Goal: Task Accomplishment & Management: Manage account settings

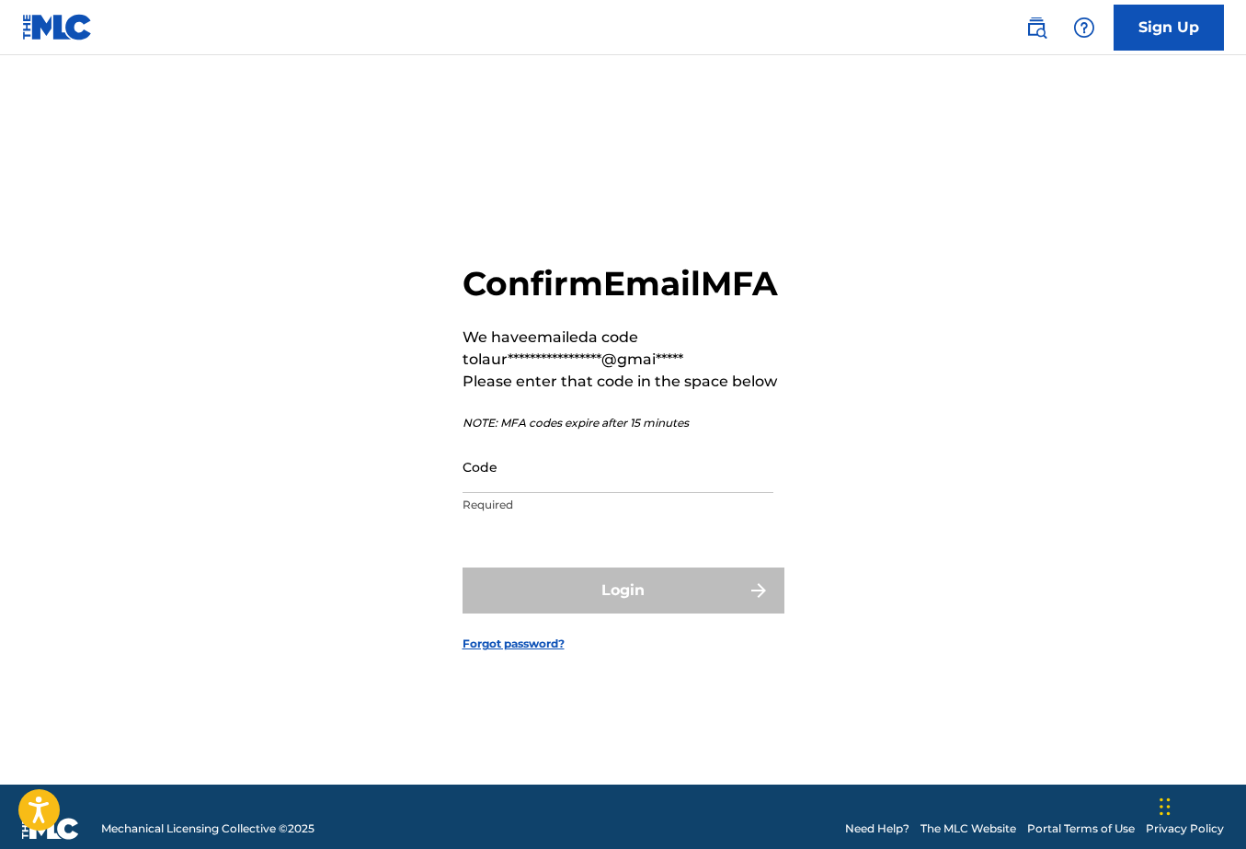
click at [510, 487] on input "Code" at bounding box center [618, 467] width 311 height 52
paste input "804768"
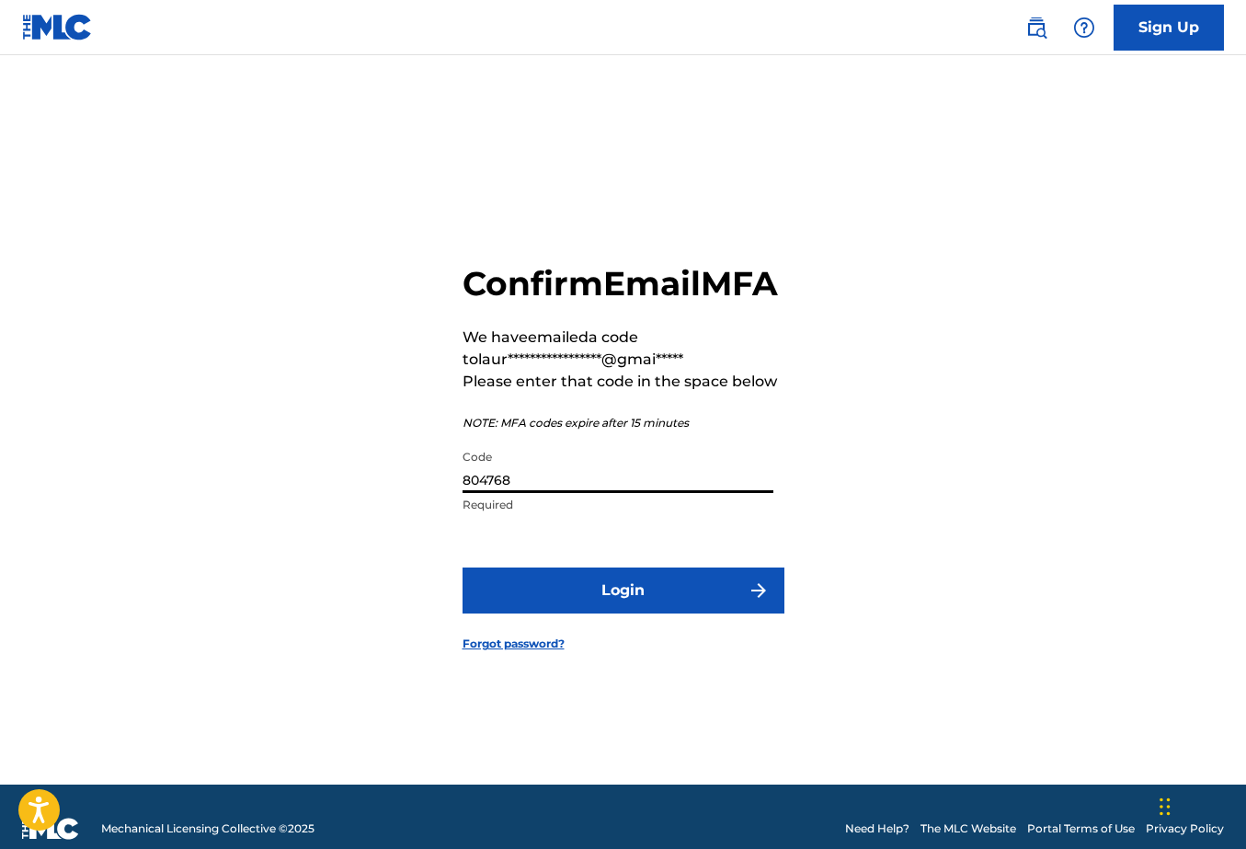
type input "804768"
click at [606, 597] on button "Login" at bounding box center [624, 591] width 322 height 46
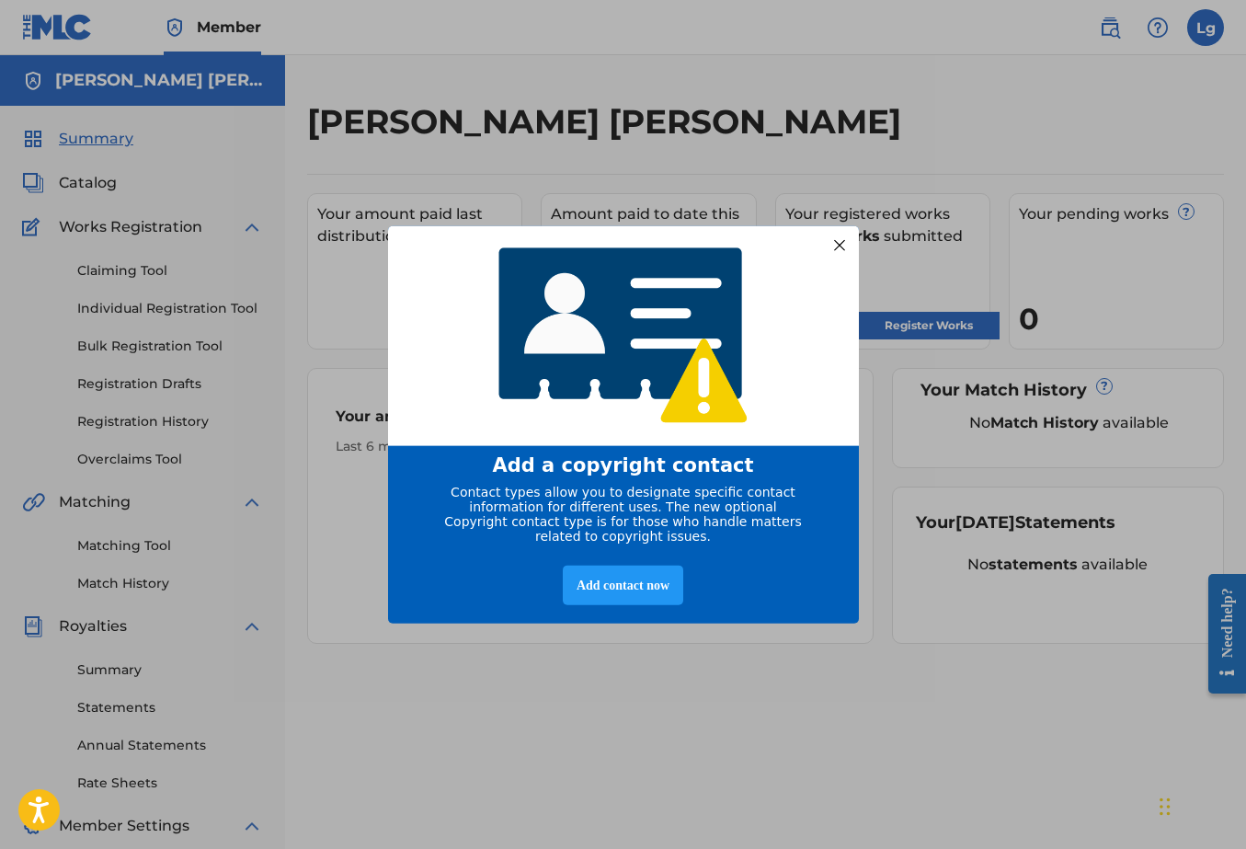
click at [837, 233] on div at bounding box center [839, 245] width 24 height 24
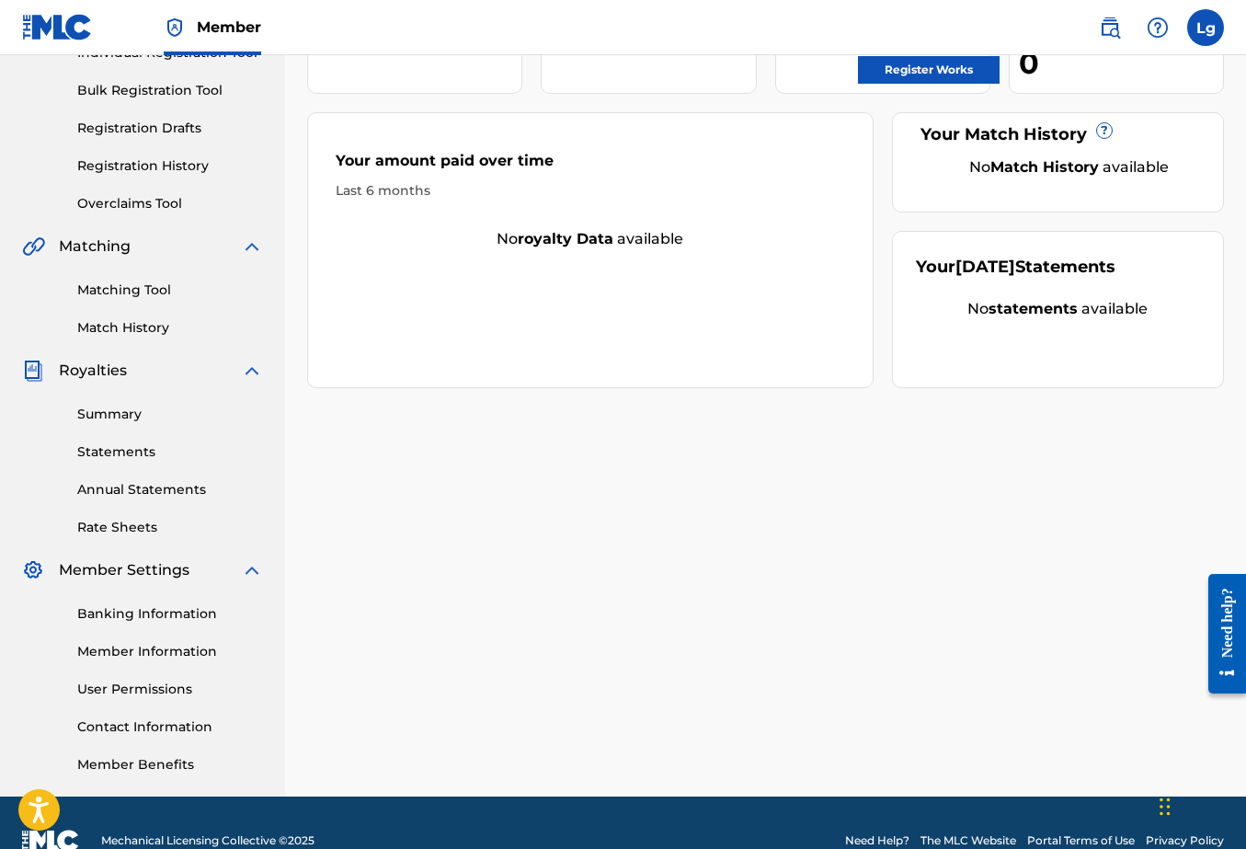
scroll to position [270, 0]
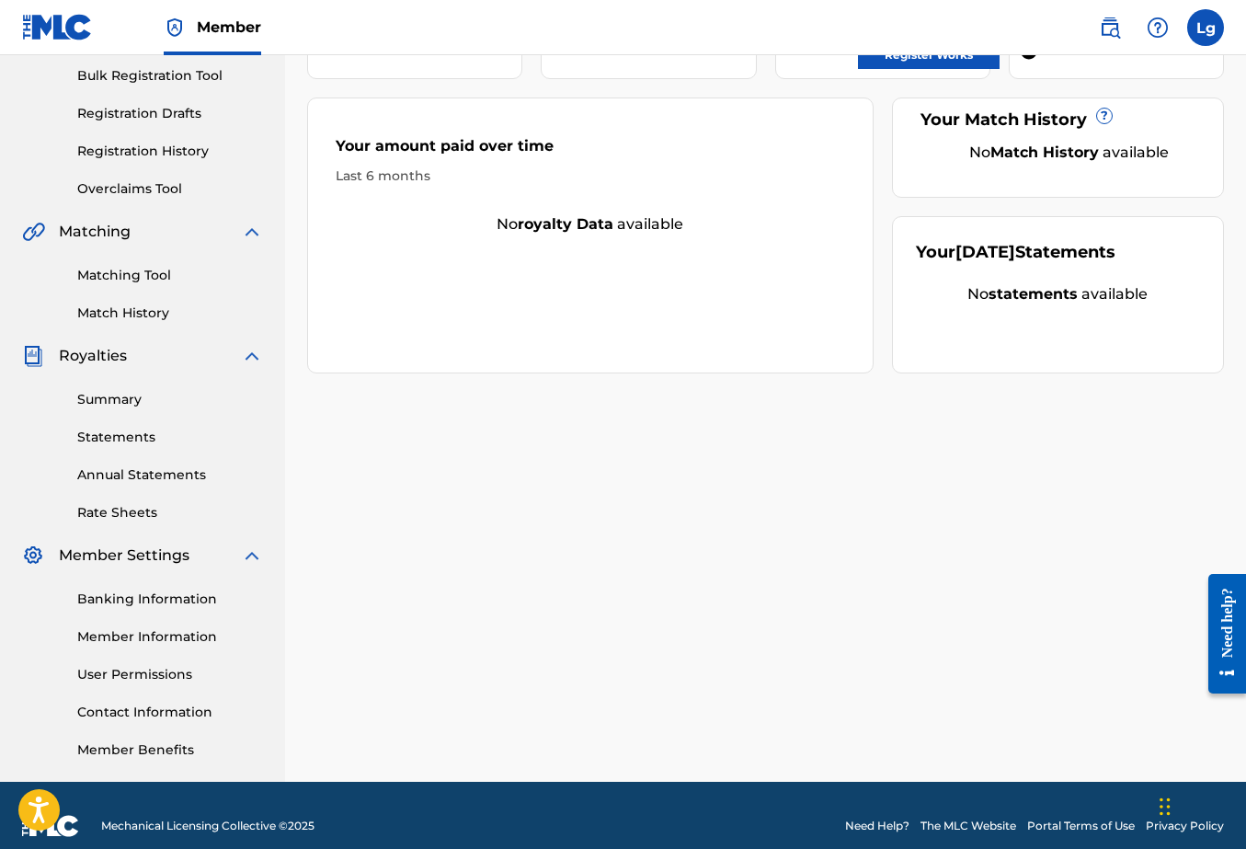
click at [154, 601] on link "Banking Information" at bounding box center [170, 599] width 186 height 19
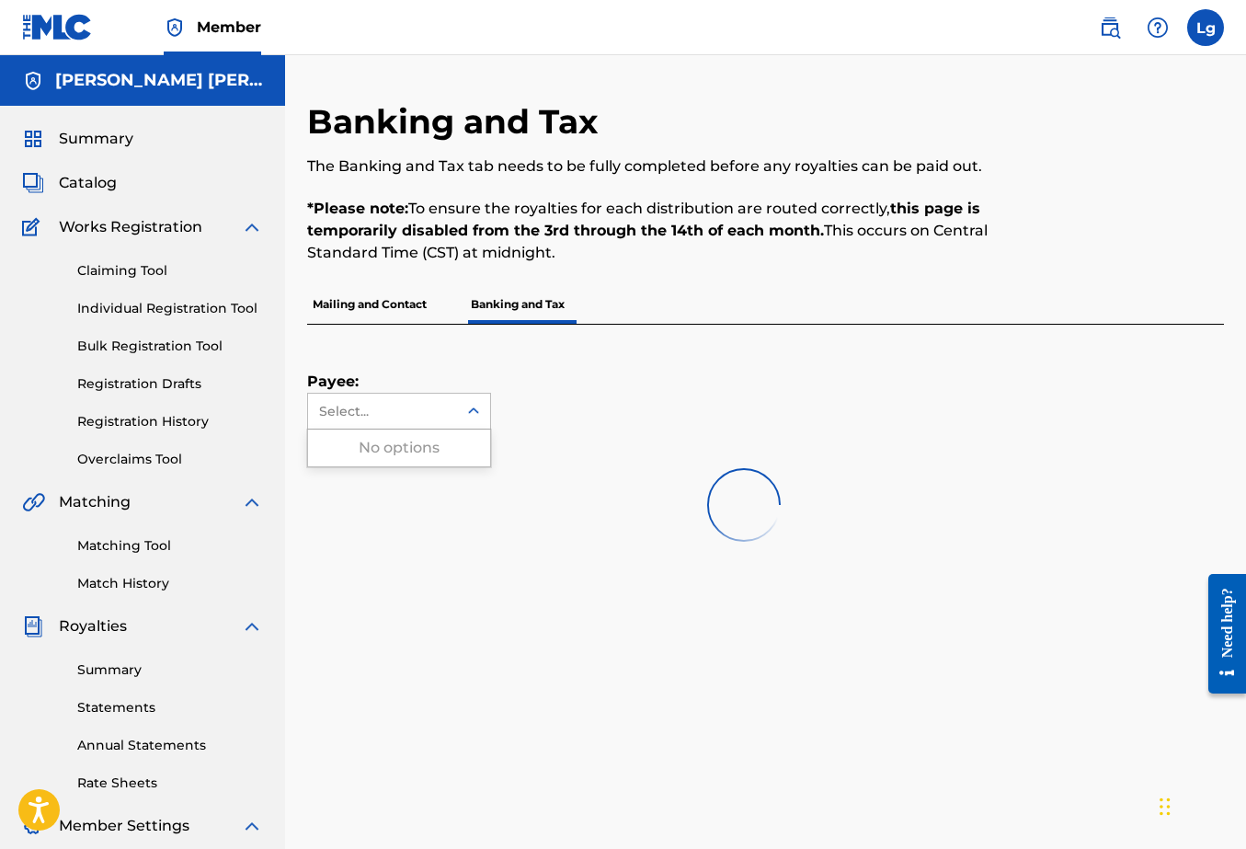
click at [431, 411] on div "Select..." at bounding box center [381, 411] width 125 height 19
click at [404, 306] on p "Mailing and Contact" at bounding box center [369, 304] width 125 height 39
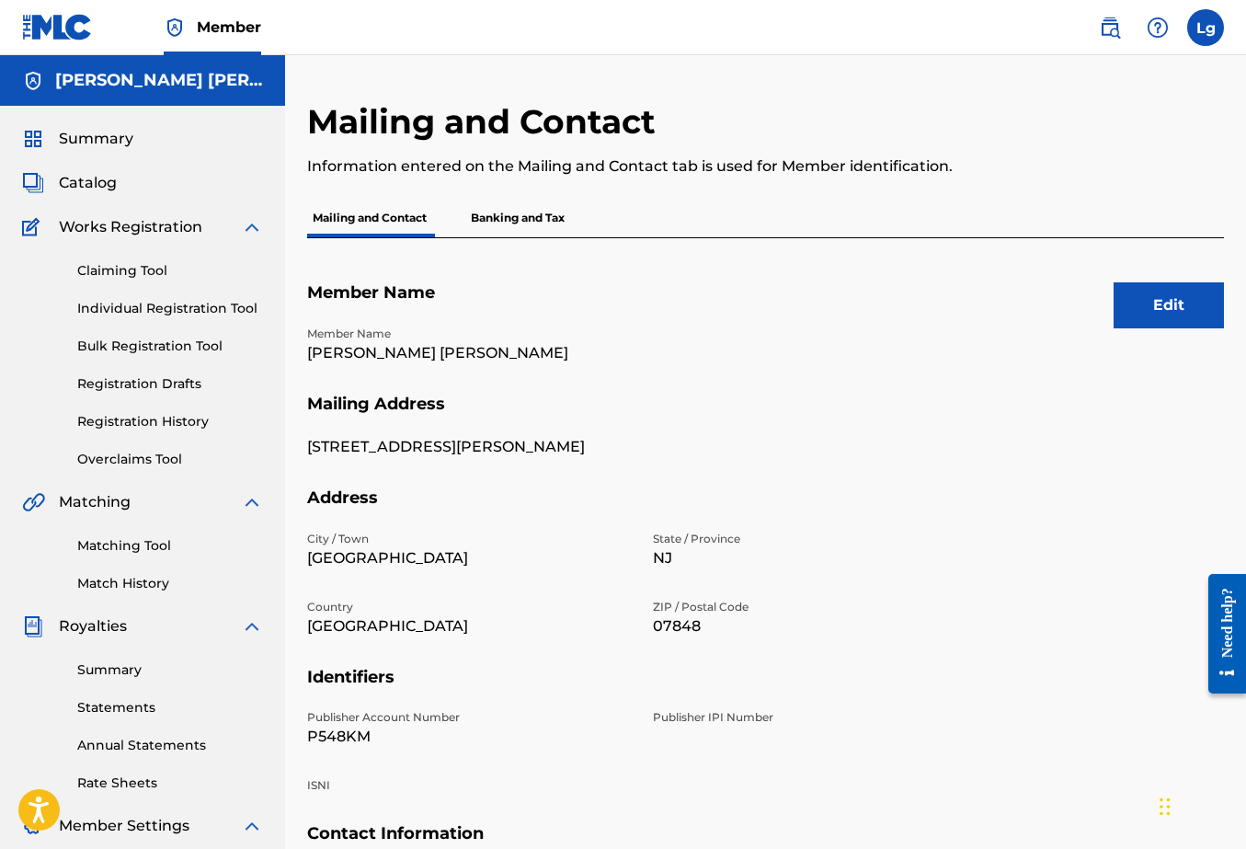
click at [543, 214] on p "Banking and Tax" at bounding box center [517, 218] width 105 height 39
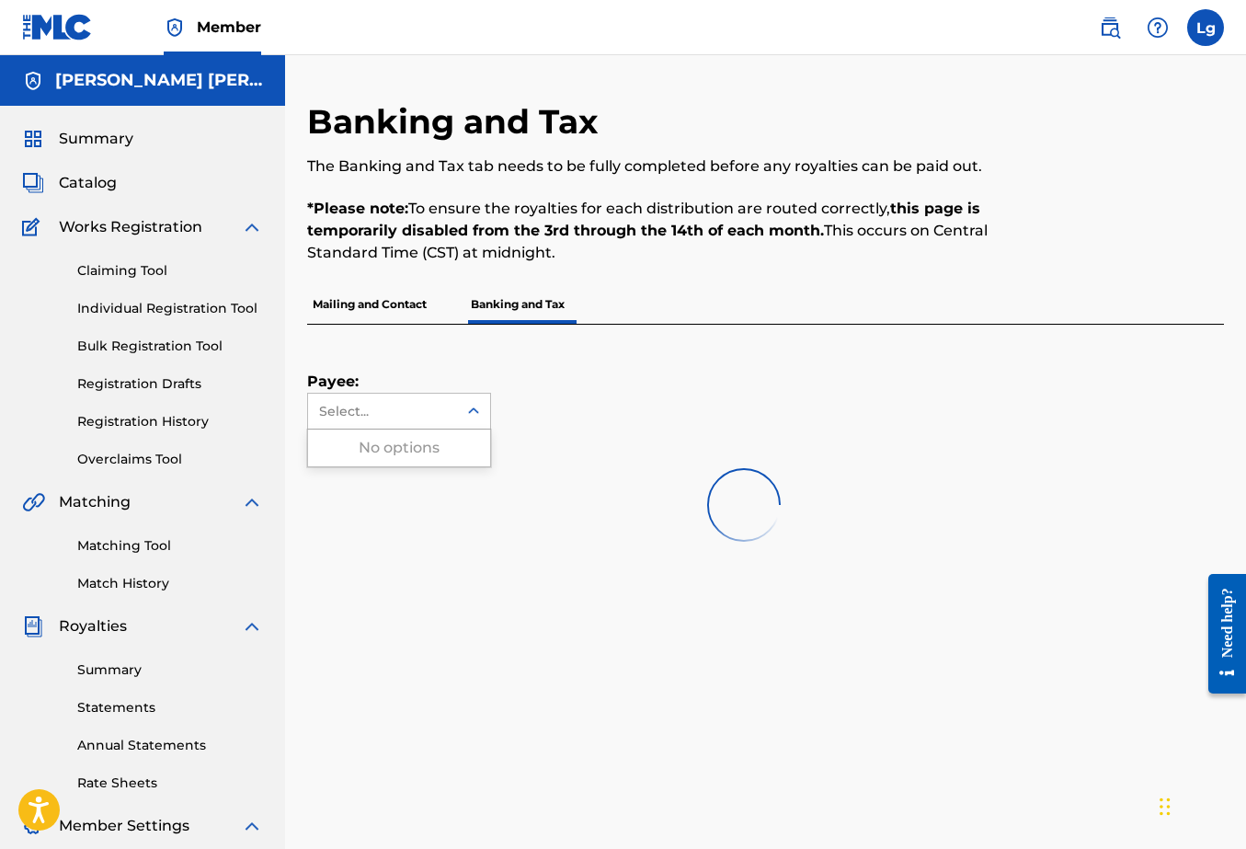
click at [436, 423] on div "Select..." at bounding box center [382, 411] width 149 height 35
click at [420, 447] on div at bounding box center [743, 505] width 873 height 118
click at [384, 489] on div at bounding box center [743, 505] width 873 height 118
click at [1213, 23] on label at bounding box center [1206, 27] width 37 height 37
click at [1206, 28] on input "Lg [PERSON_NAME] [PERSON_NAME] [EMAIL_ADDRESS][DOMAIN_NAME] Notification Prefer…" at bounding box center [1206, 28] width 0 height 0
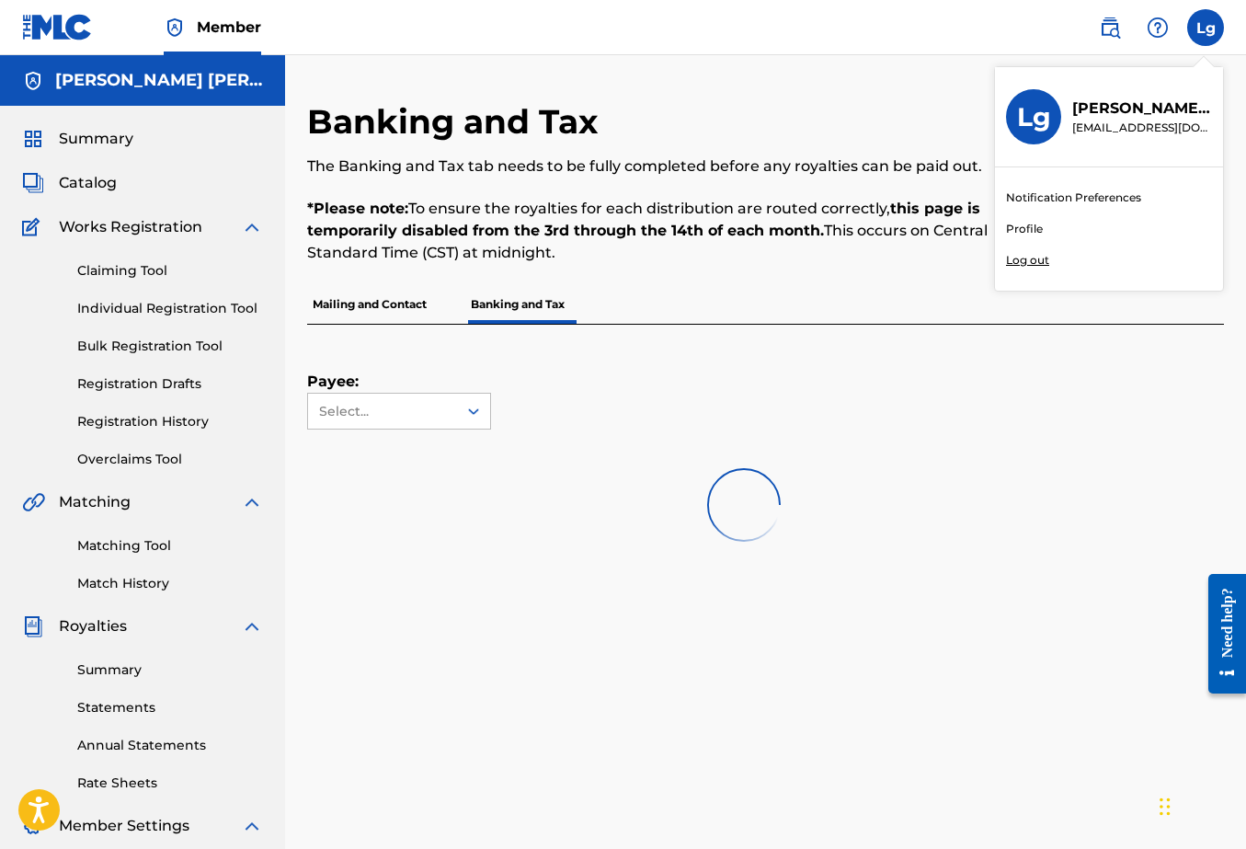
click at [1038, 232] on link "Profile" at bounding box center [1024, 229] width 37 height 17
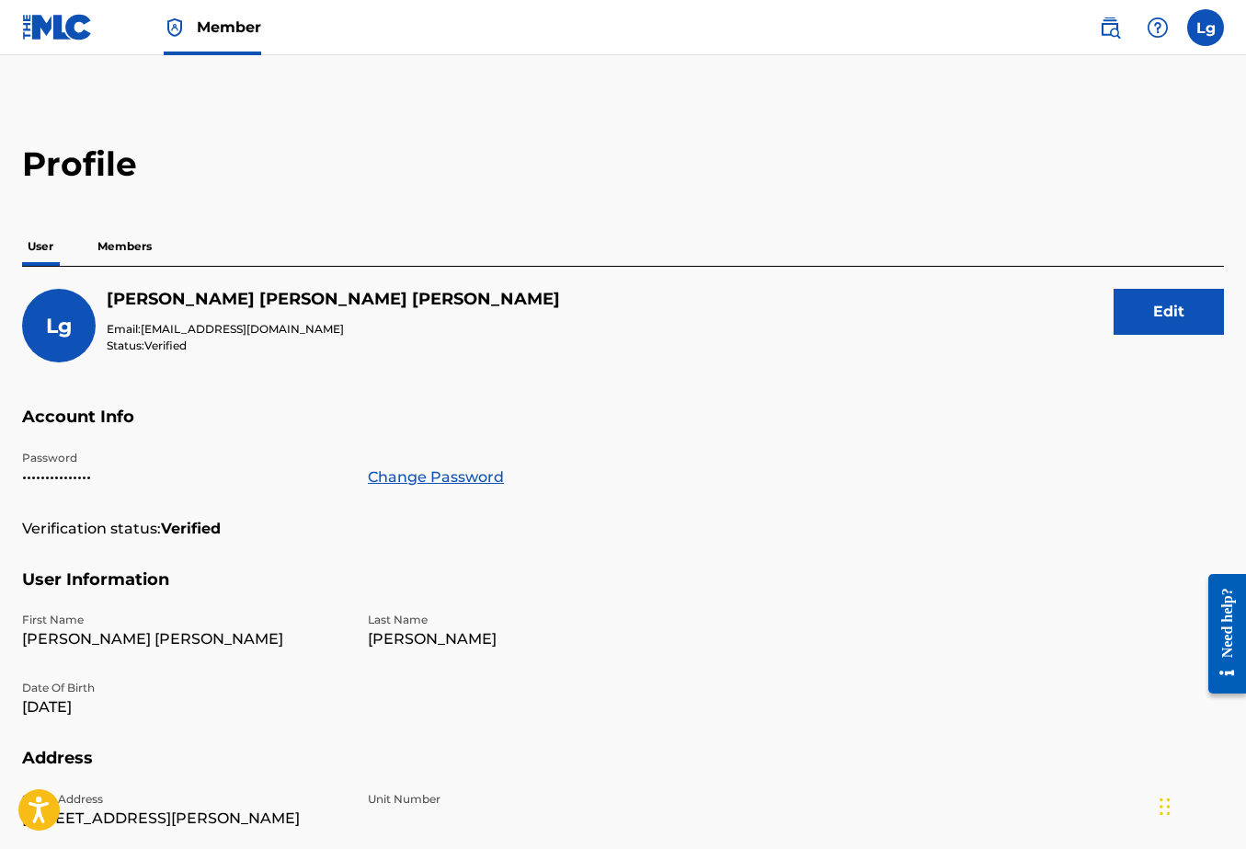
click at [127, 240] on p "Members" at bounding box center [124, 246] width 65 height 39
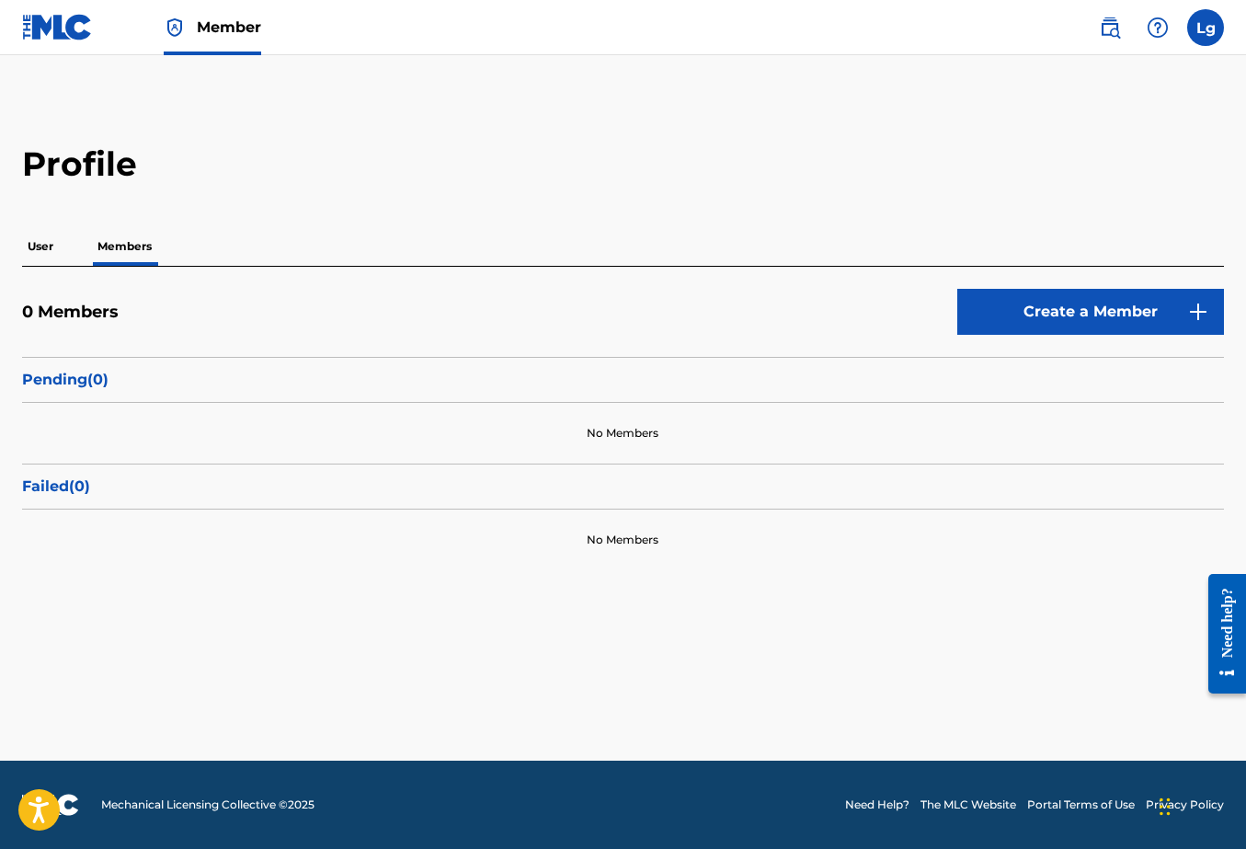
click at [63, 270] on div "0 Members Create a Member Pending ( 0 ) No Members Failed ( 0 ) No Members" at bounding box center [623, 419] width 1202 height 304
click at [201, 36] on span "Member" at bounding box center [229, 27] width 64 height 21
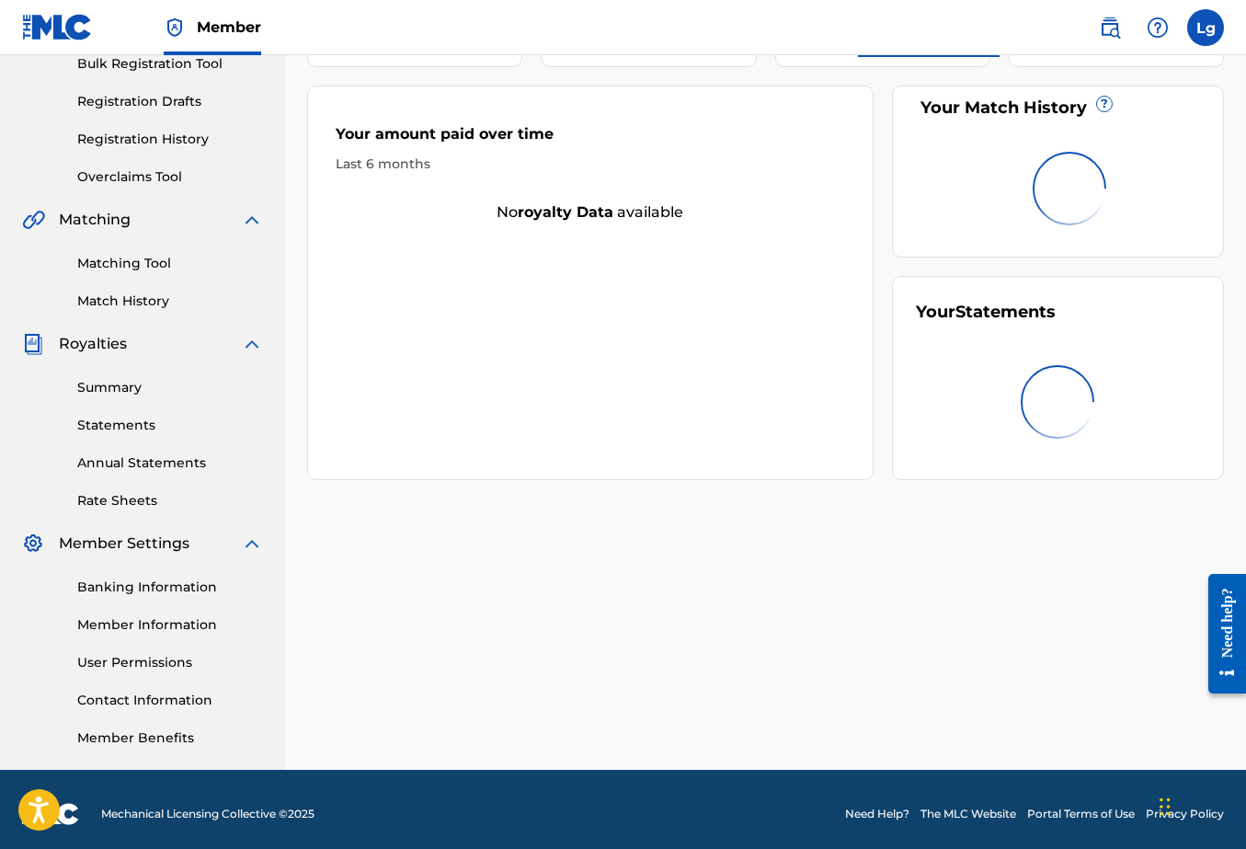
scroll to position [292, 0]
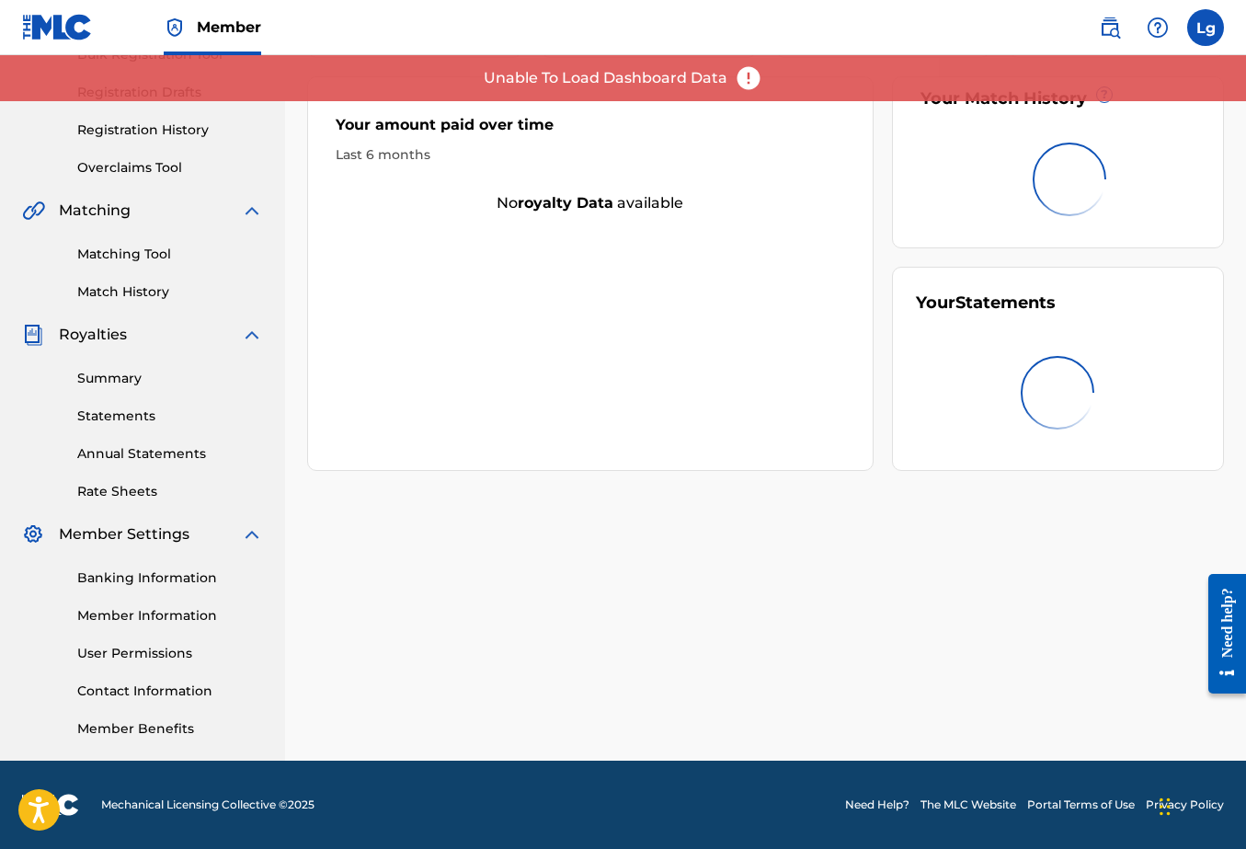
click at [170, 614] on link "Member Information" at bounding box center [170, 615] width 186 height 19
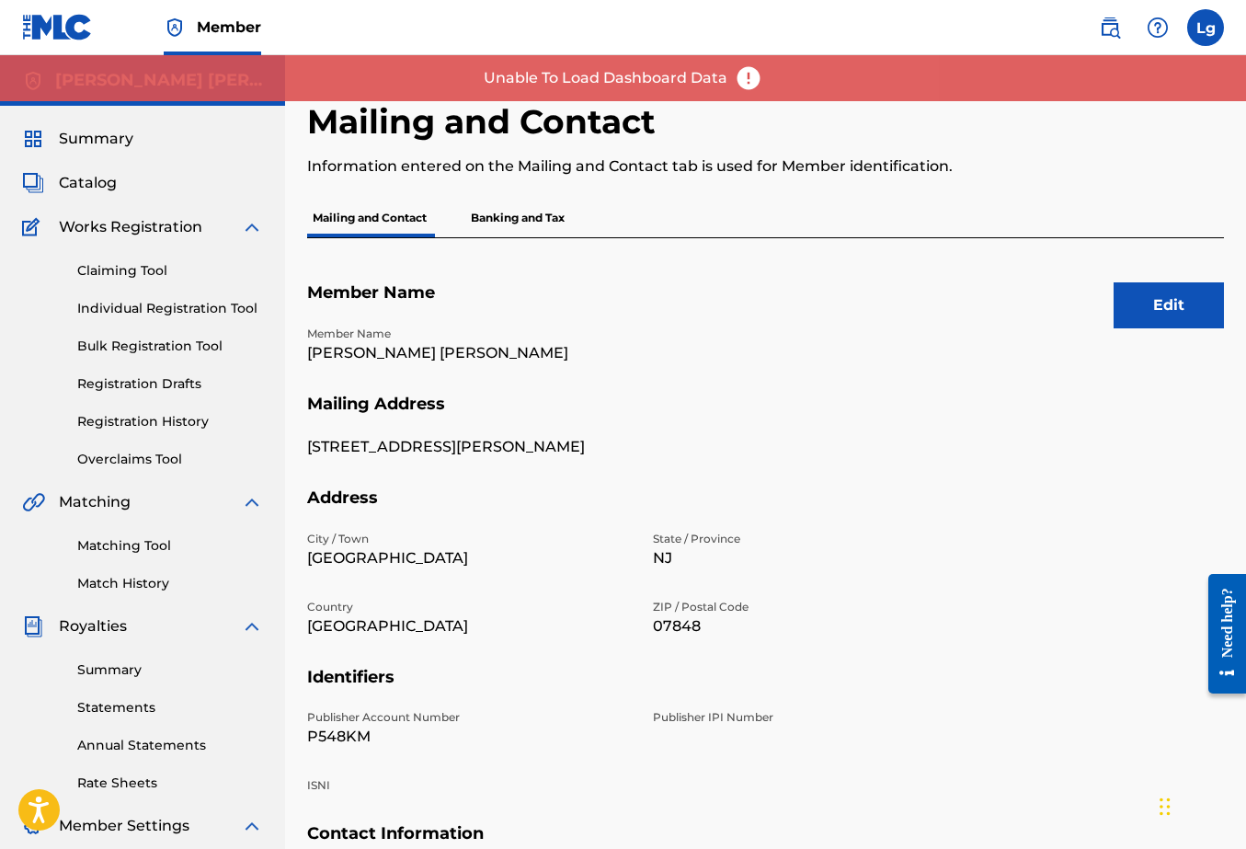
click at [490, 216] on p "Banking and Tax" at bounding box center [517, 218] width 105 height 39
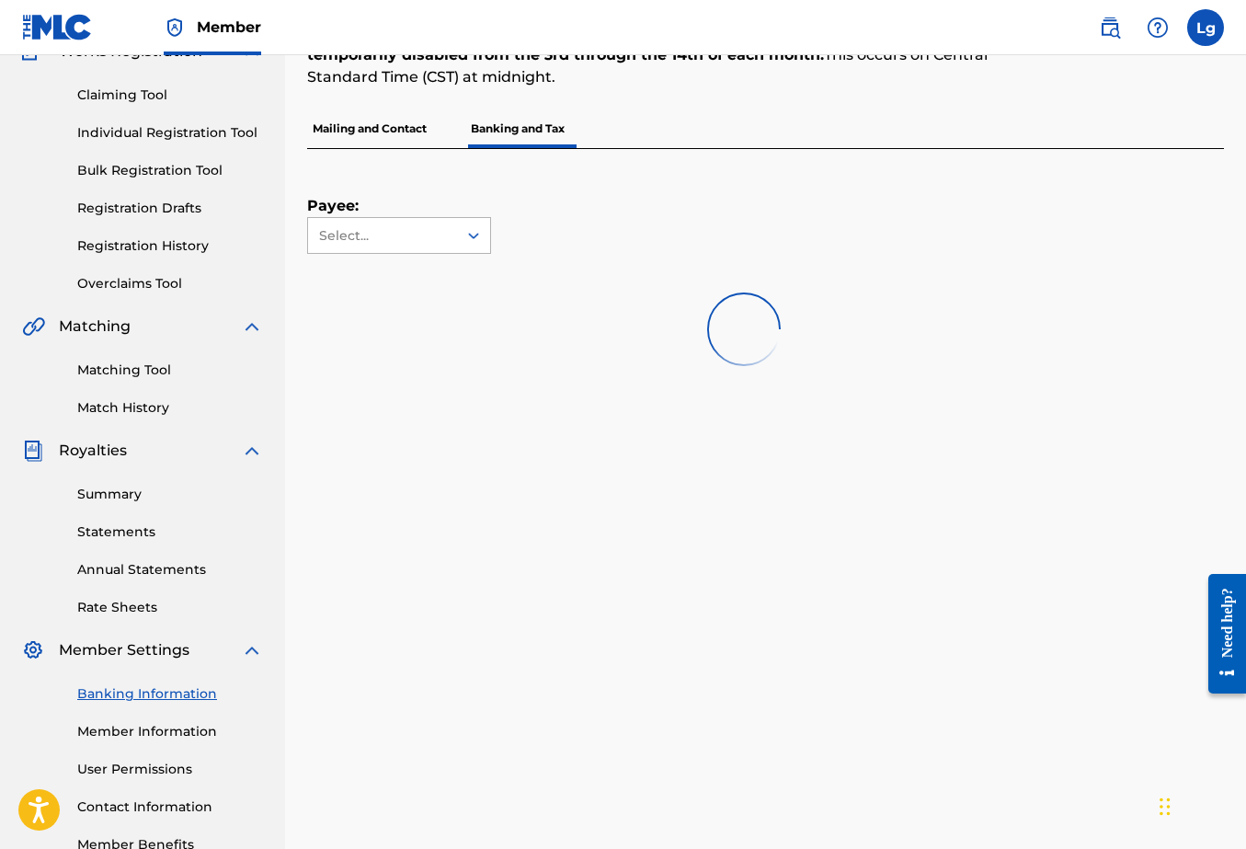
scroll to position [178, 0]
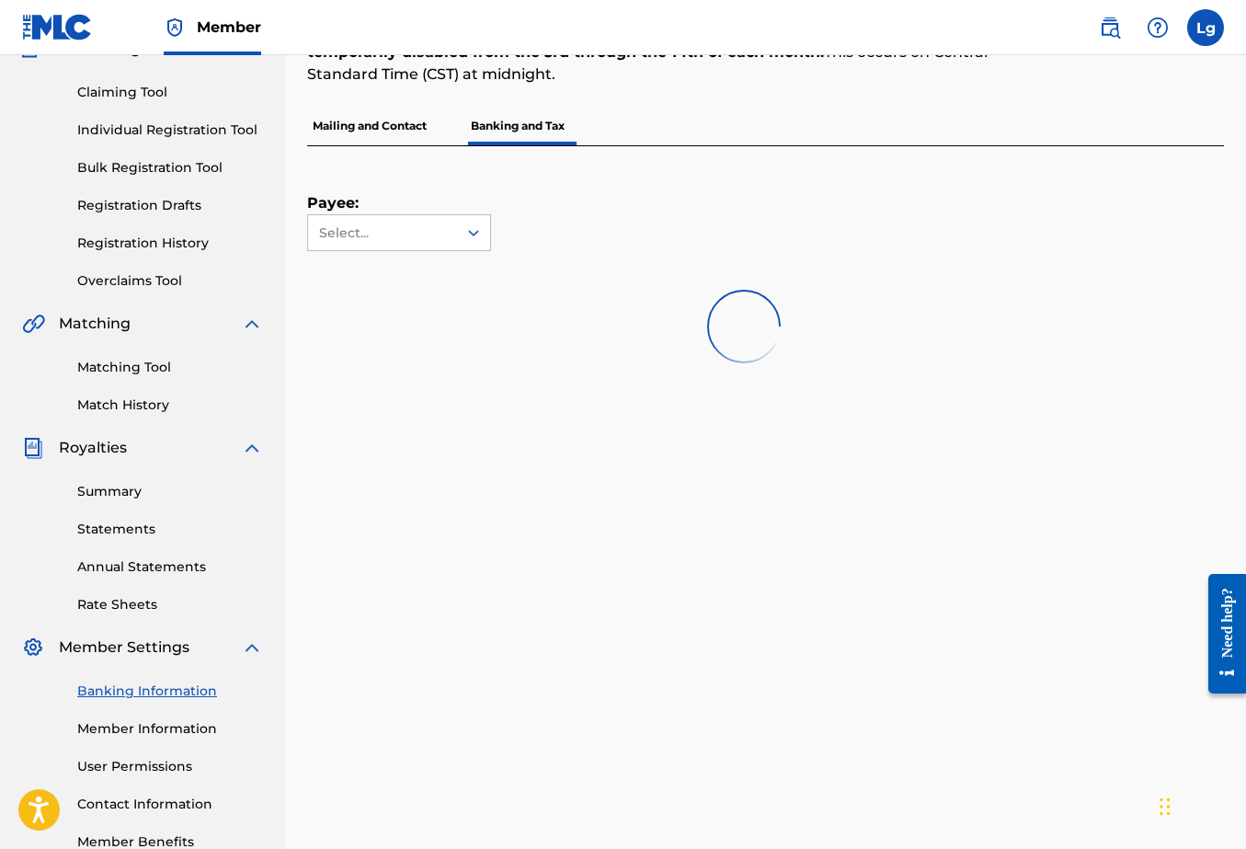
click at [123, 729] on link "Member Information" at bounding box center [170, 728] width 186 height 19
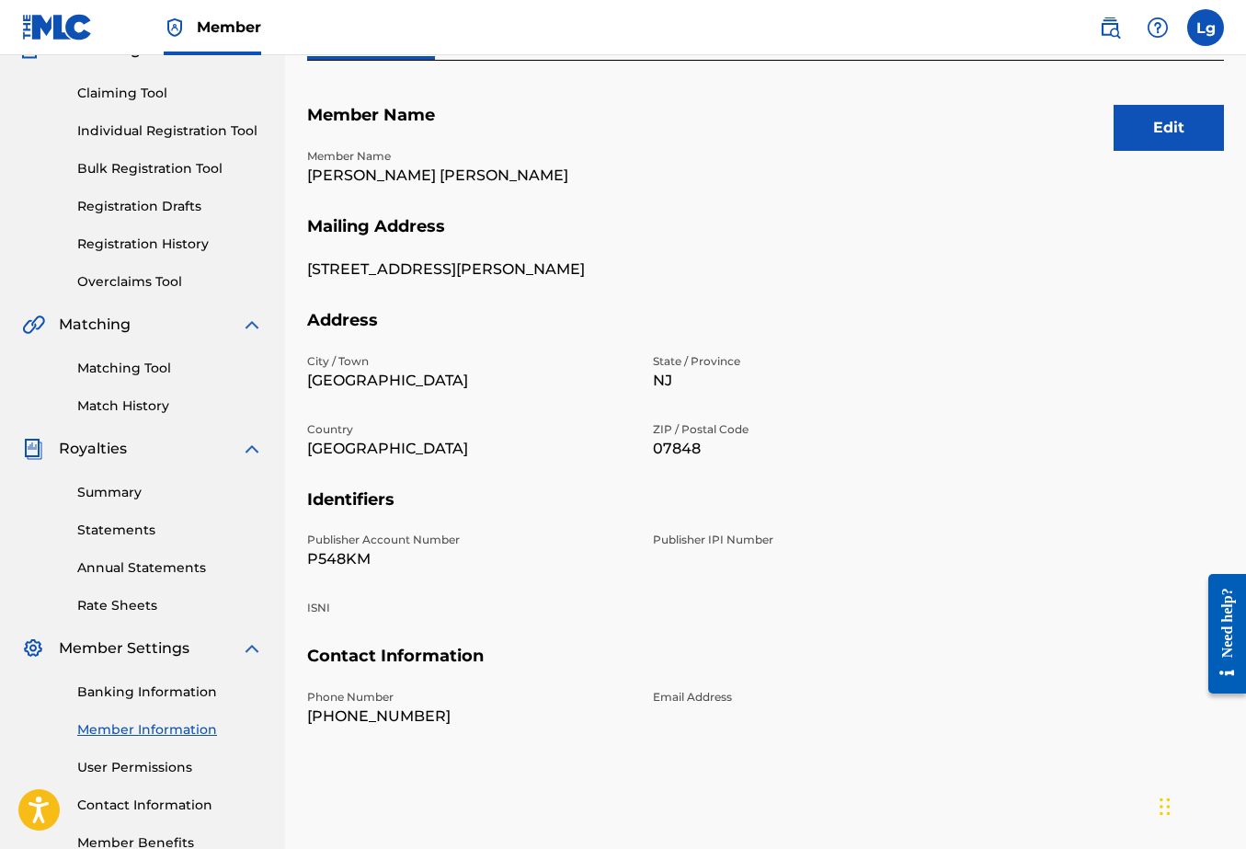
scroll to position [292, 0]
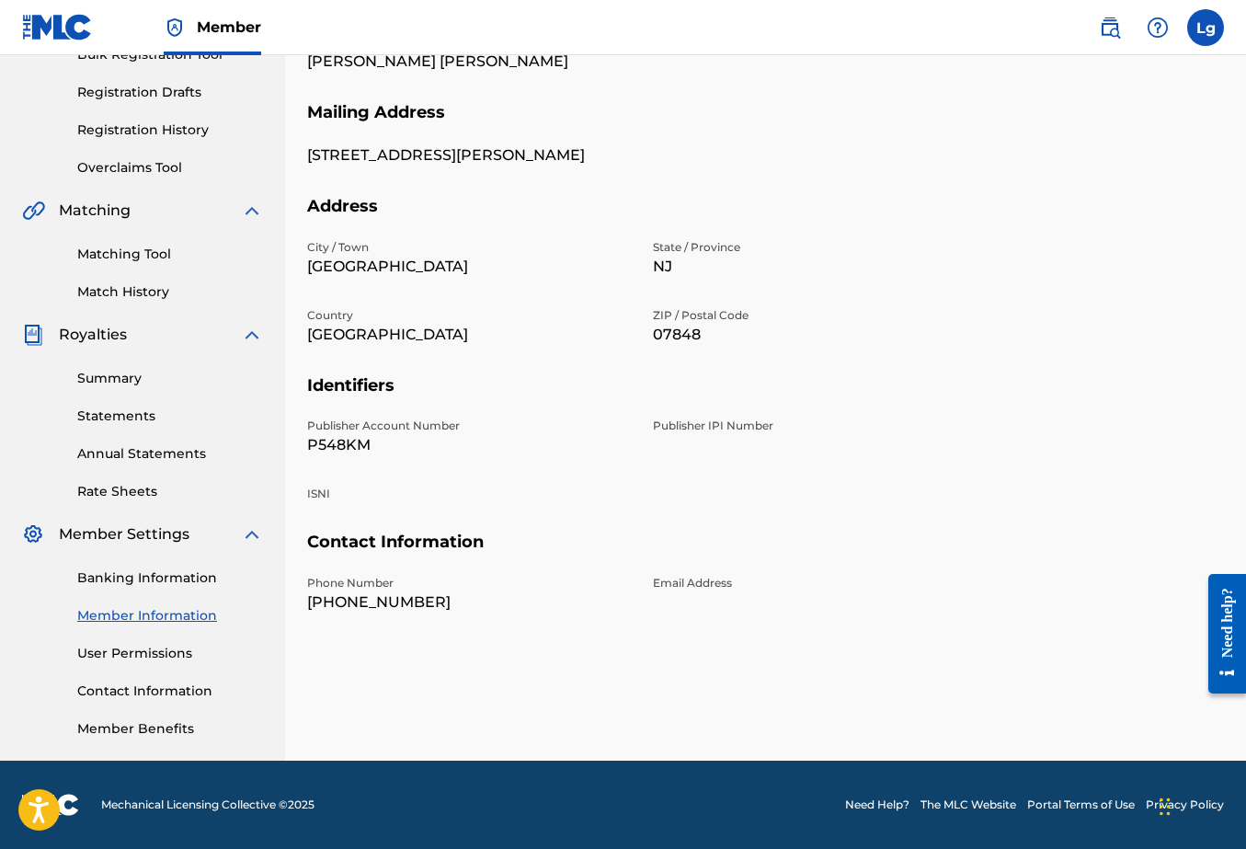
click at [143, 656] on link "User Permissions" at bounding box center [170, 653] width 186 height 19
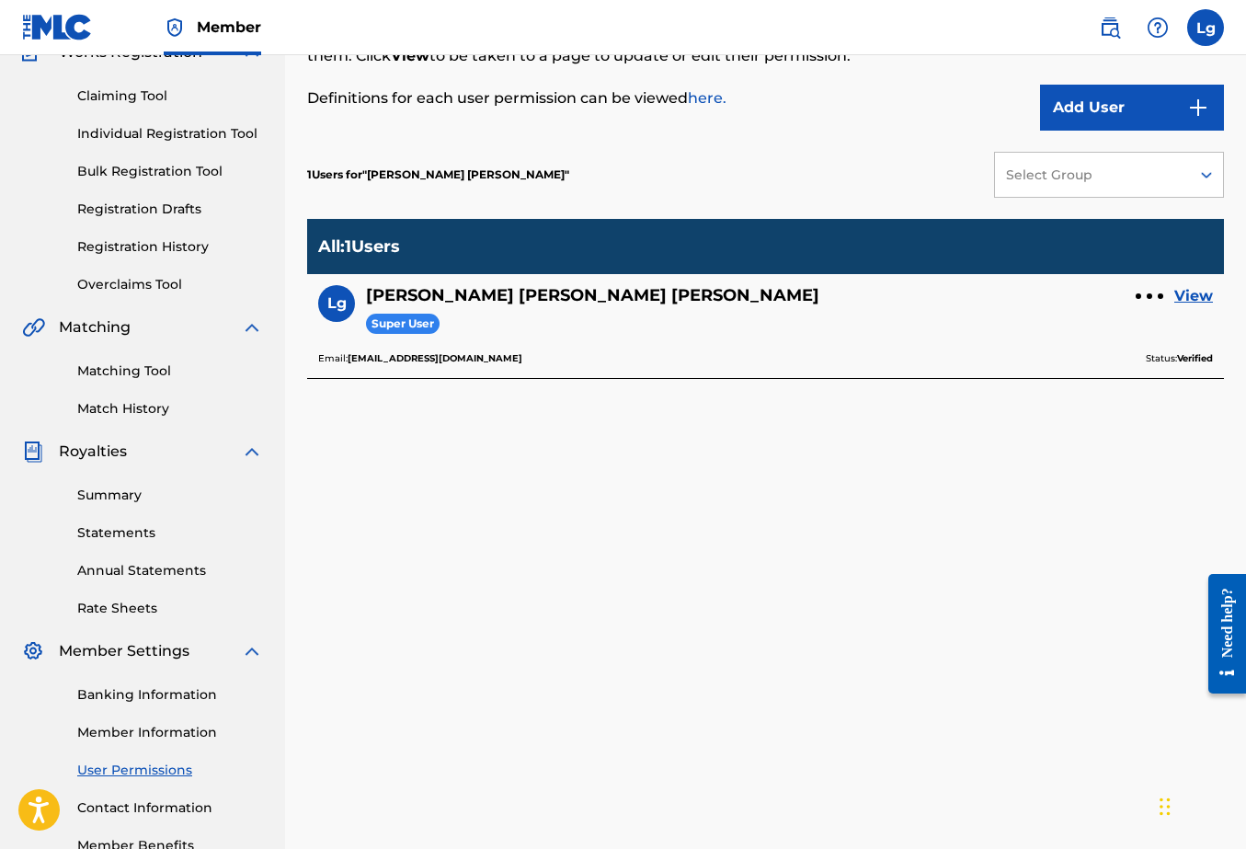
scroll to position [188, 0]
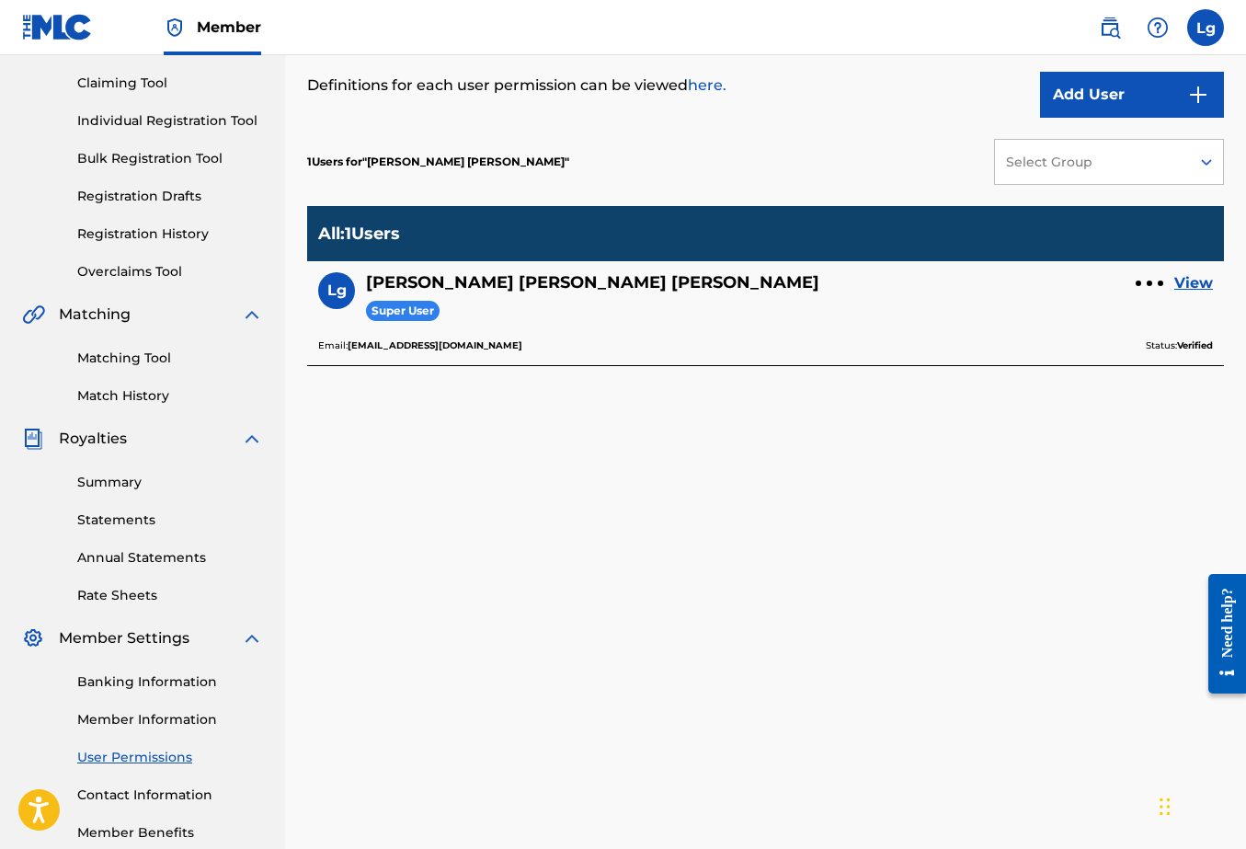
click at [116, 796] on link "Contact Information" at bounding box center [170, 795] width 186 height 19
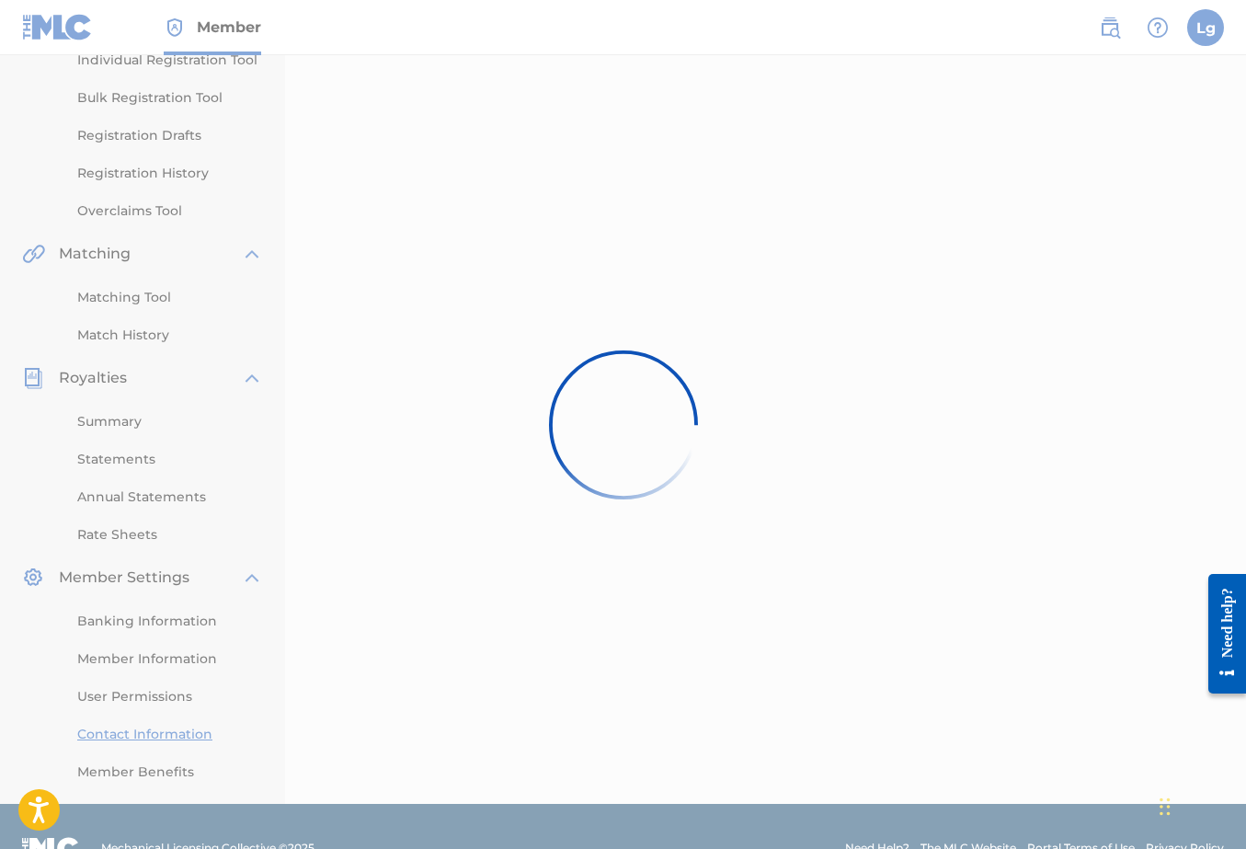
scroll to position [292, 0]
